Goal: Information Seeking & Learning: Learn about a topic

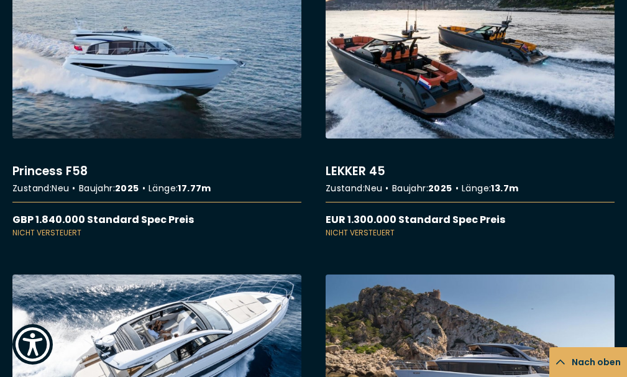
scroll to position [5368, 0]
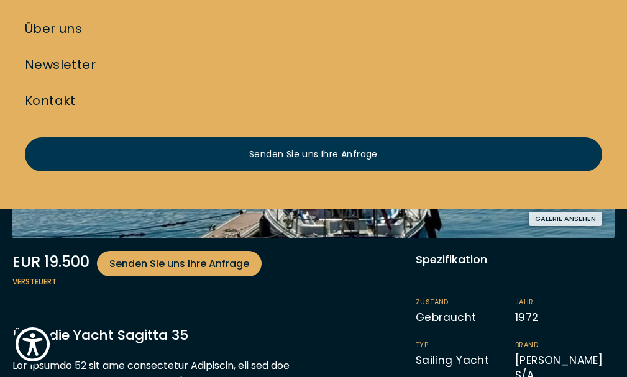
scroll to position [249, 0]
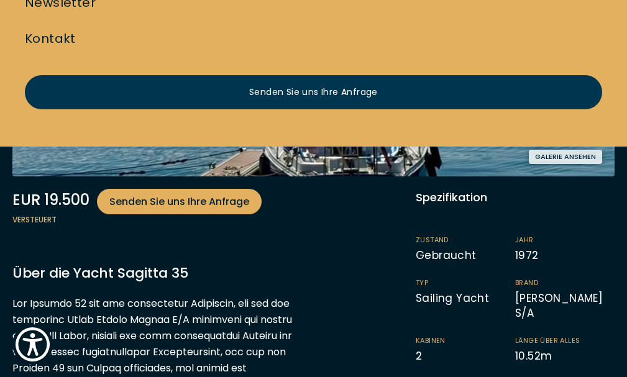
click at [529, 164] on button "Galerie ansehen" at bounding box center [565, 157] width 73 height 14
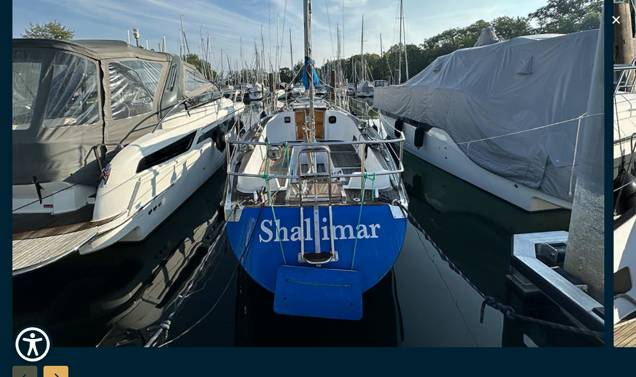
click at [402, 212] on img "button" at bounding box center [308, 149] width 592 height 398
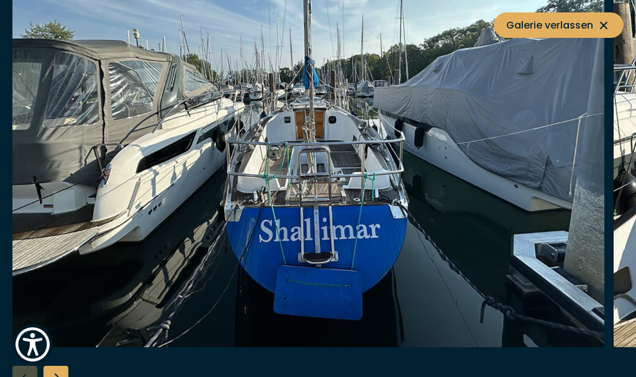
click at [406, 204] on img "button" at bounding box center [308, 149] width 592 height 398
click at [603, 22] on icon at bounding box center [604, 25] width 15 height 15
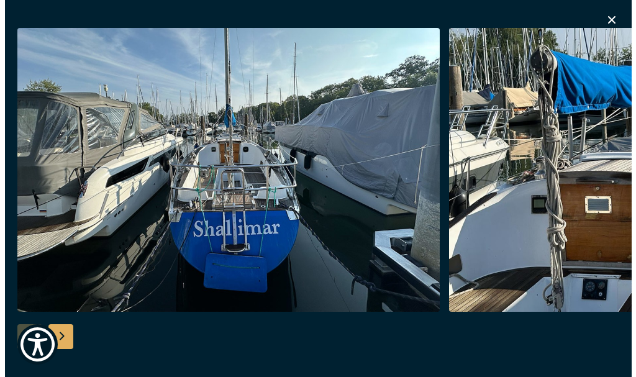
scroll to position [373, 0]
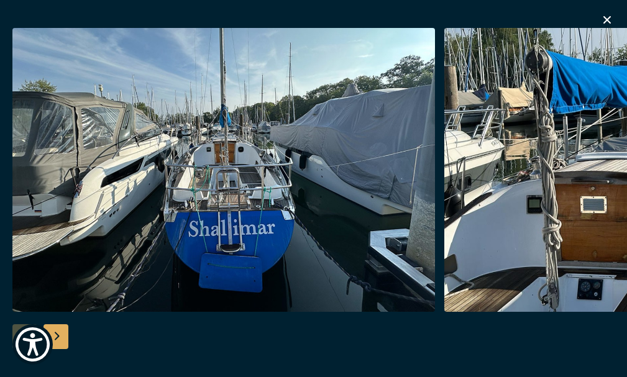
click at [435, 180] on img "button" at bounding box center [223, 170] width 423 height 284
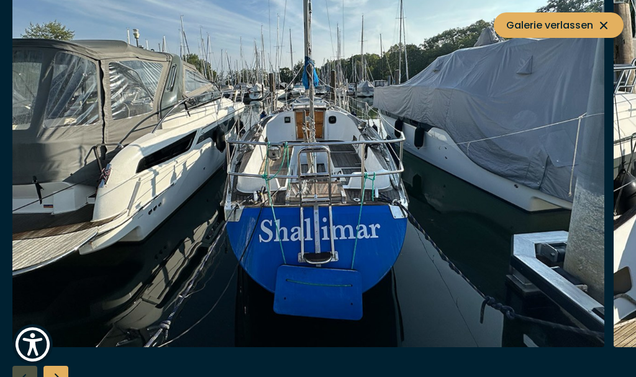
click at [580, 181] on img "button" at bounding box center [308, 149] width 592 height 398
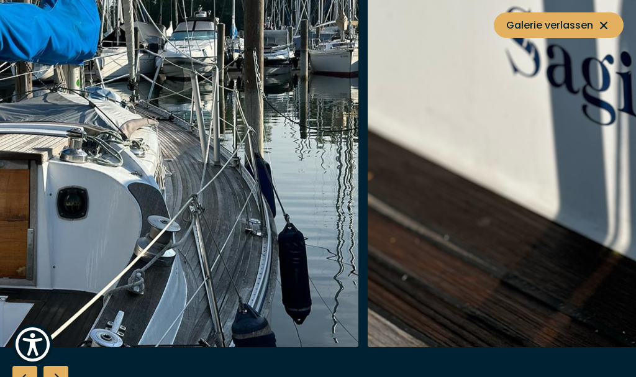
click at [121, 134] on img "button" at bounding box center [63, 149] width 592 height 398
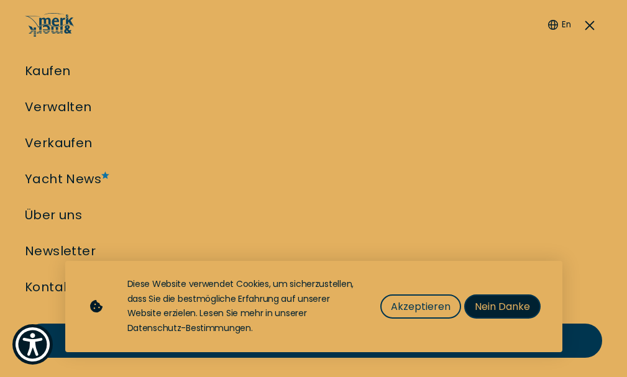
click at [474, 311] on button "Nein Danke" at bounding box center [502, 307] width 76 height 24
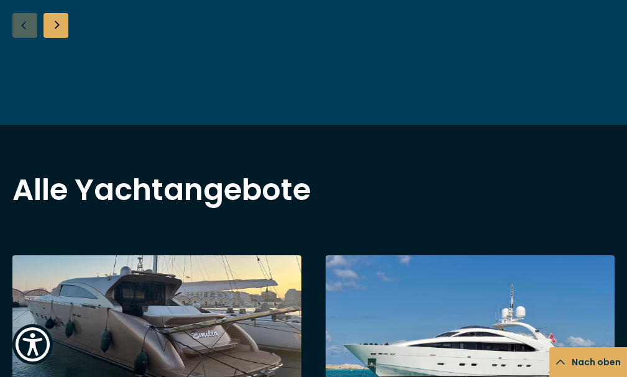
scroll to position [746, 0]
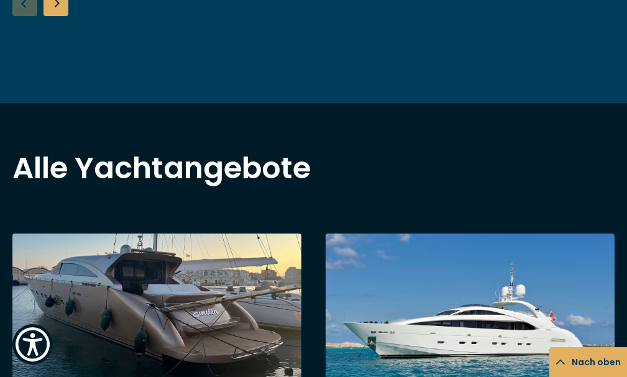
click at [56, 16] on div "Next slide" at bounding box center [55, 3] width 25 height 25
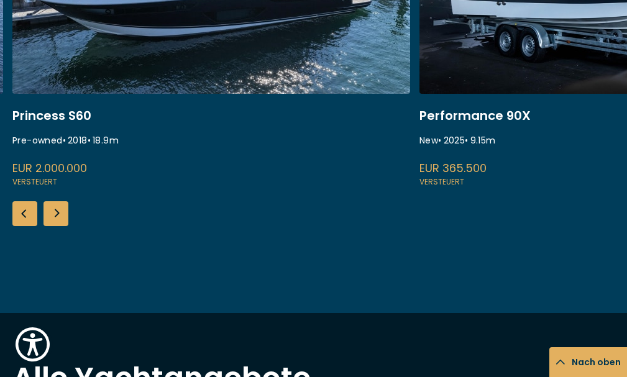
scroll to position [497, 0]
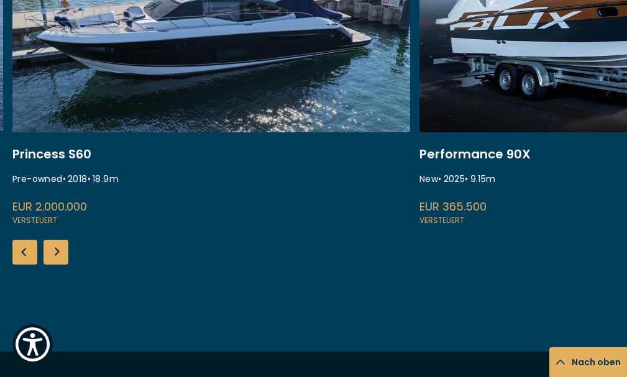
click at [475, 225] on link at bounding box center [618, 61] width 398 height 331
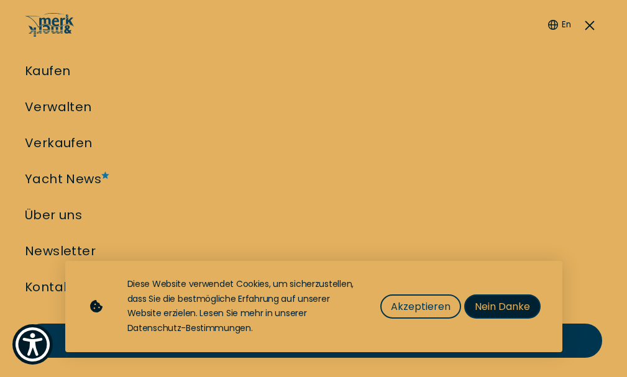
click at [493, 309] on span "Nein Danke" at bounding box center [502, 307] width 55 height 16
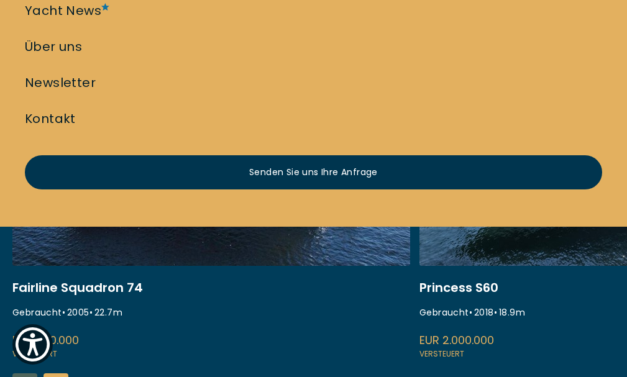
scroll to position [186, 0]
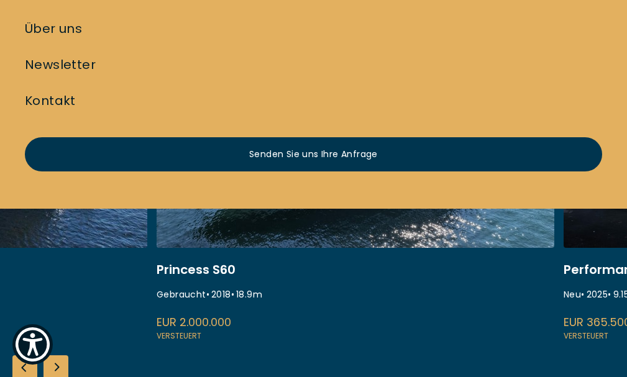
click at [229, 250] on link at bounding box center [356, 177] width 398 height 331
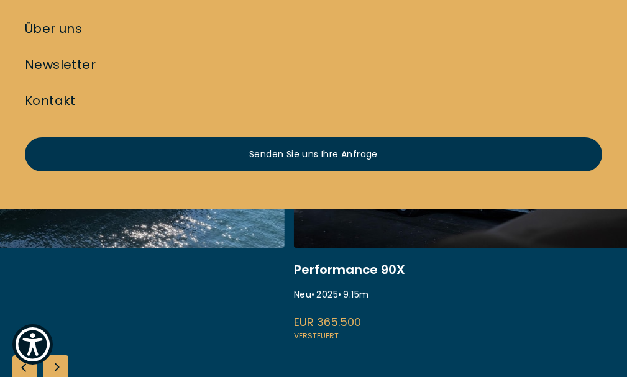
click at [145, 277] on link at bounding box center [86, 177] width 398 height 331
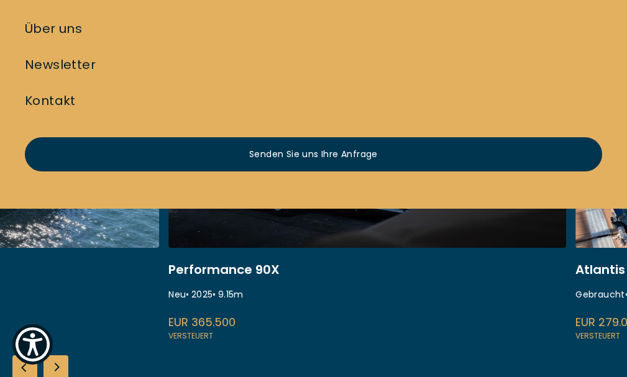
click at [327, 273] on link at bounding box center [367, 177] width 398 height 331
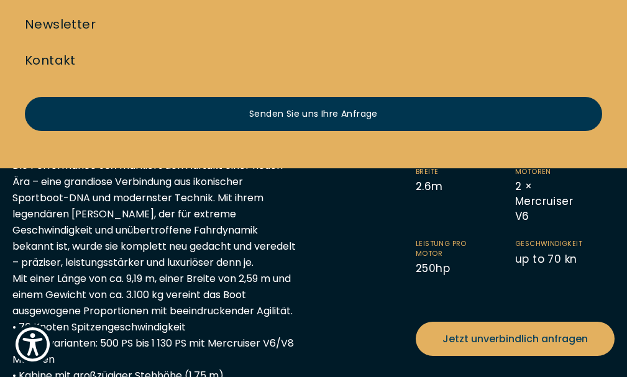
scroll to position [249, 0]
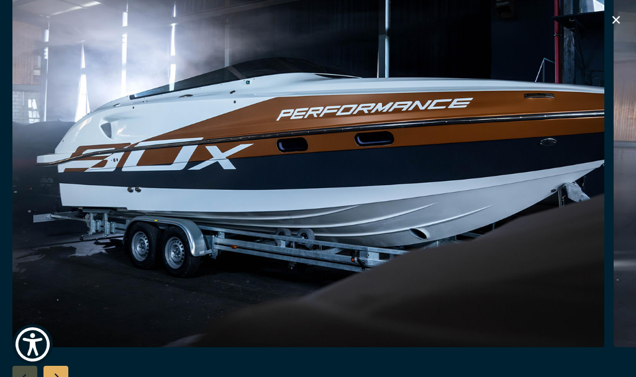
click at [531, 293] on img "button" at bounding box center [308, 149] width 592 height 398
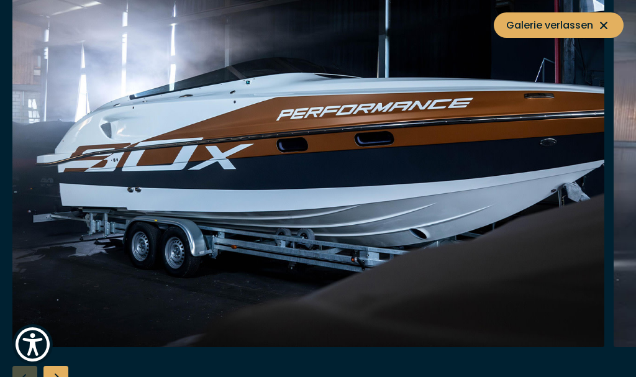
click at [531, 293] on img "button" at bounding box center [308, 149] width 592 height 398
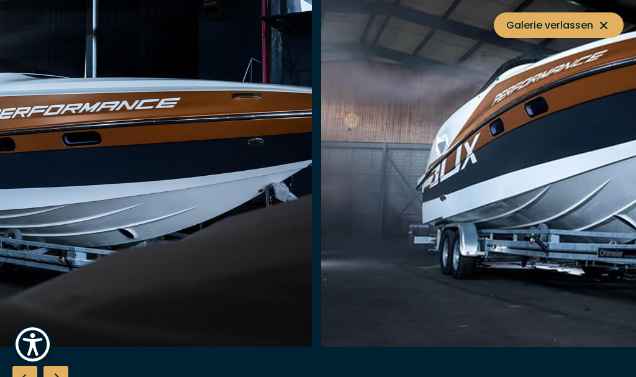
click at [242, 240] on img "button" at bounding box center [16, 149] width 592 height 398
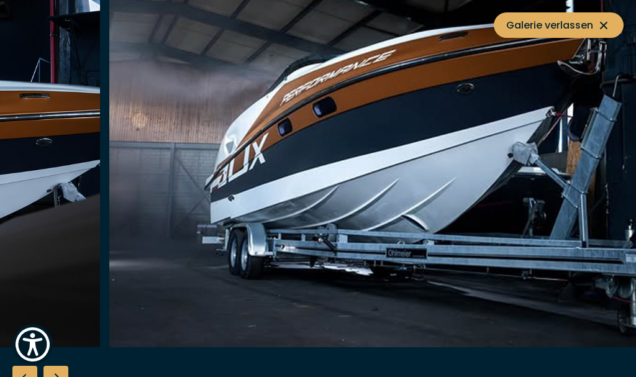
click at [237, 280] on img "button" at bounding box center [405, 149] width 592 height 398
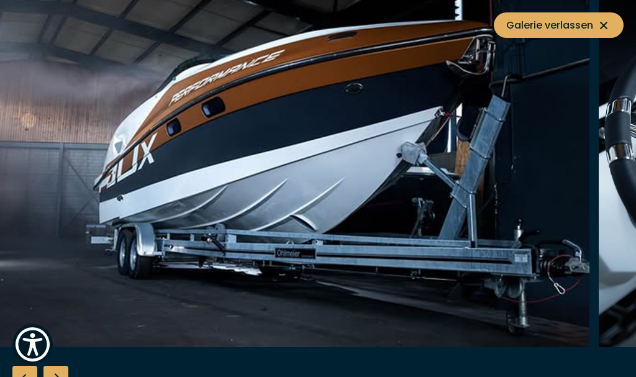
click at [132, 268] on img "button" at bounding box center [294, 149] width 592 height 398
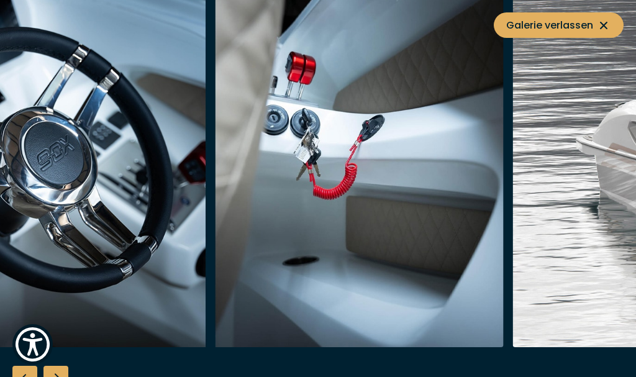
click at [88, 228] on img "button" at bounding box center [208, 149] width 592 height 398
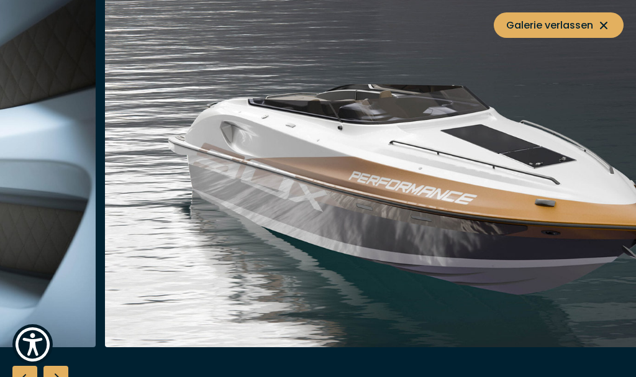
click at [131, 247] on img "button" at bounding box center [401, 149] width 592 height 398
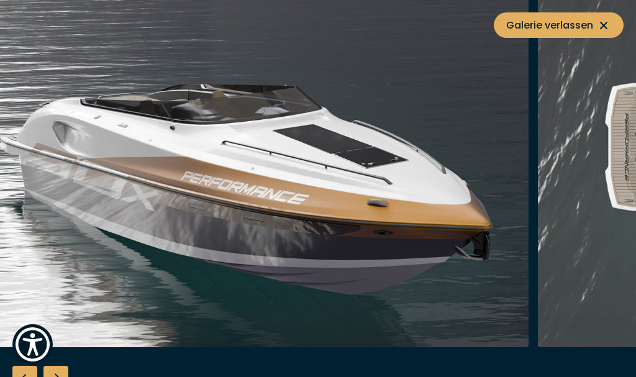
click at [155, 258] on img "button" at bounding box center [233, 149] width 592 height 398
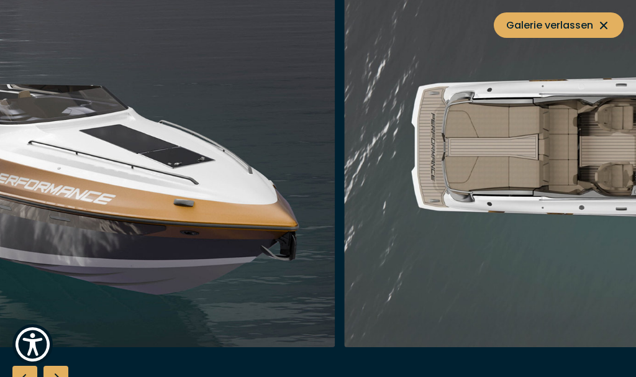
click at [225, 268] on img "button" at bounding box center [39, 149] width 592 height 398
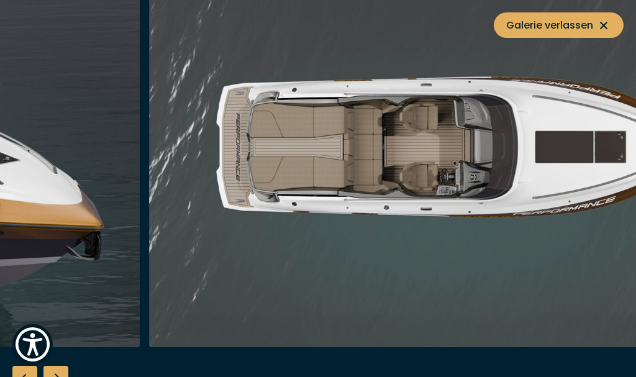
click at [244, 269] on img "button" at bounding box center [445, 149] width 592 height 398
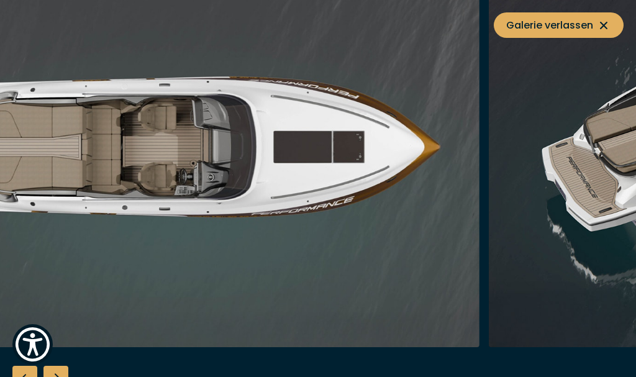
click at [180, 262] on img "button" at bounding box center [184, 149] width 592 height 398
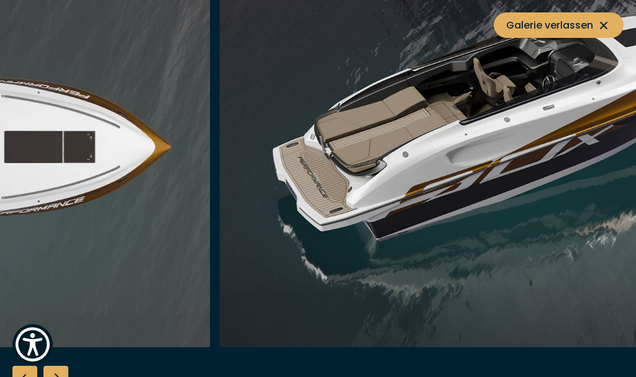
click at [270, 267] on img "button" at bounding box center [515, 149] width 592 height 398
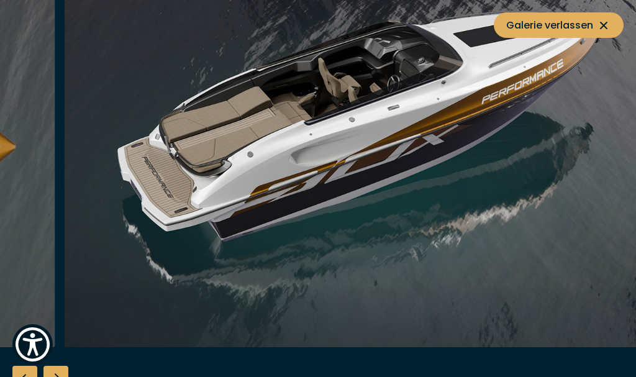
click at [294, 278] on img "button" at bounding box center [360, 149] width 592 height 398
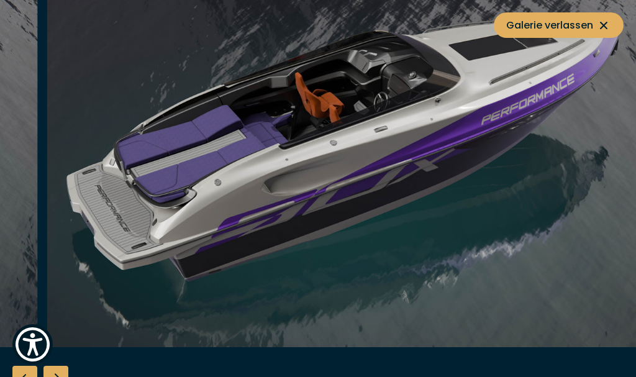
click at [204, 92] on img "button" at bounding box center [343, 149] width 592 height 398
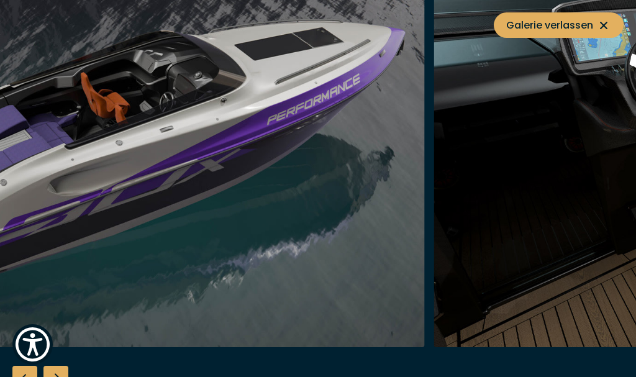
click at [190, 105] on img "button" at bounding box center [129, 149] width 592 height 398
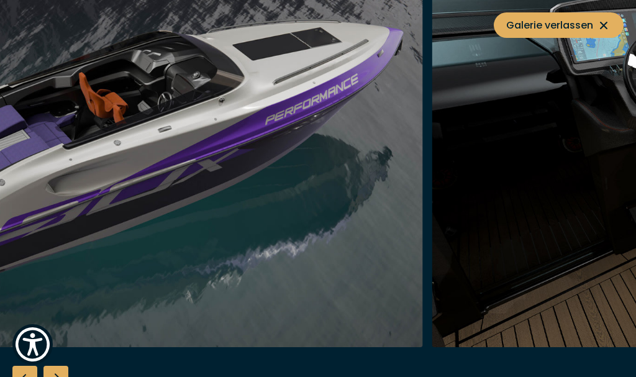
click at [237, 117] on img "button" at bounding box center [127, 149] width 592 height 398
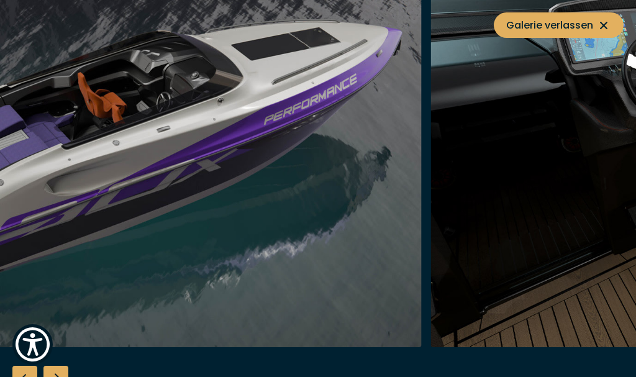
click at [602, 25] on icon at bounding box center [604, 25] width 15 height 15
